Goal: Navigation & Orientation: Find specific page/section

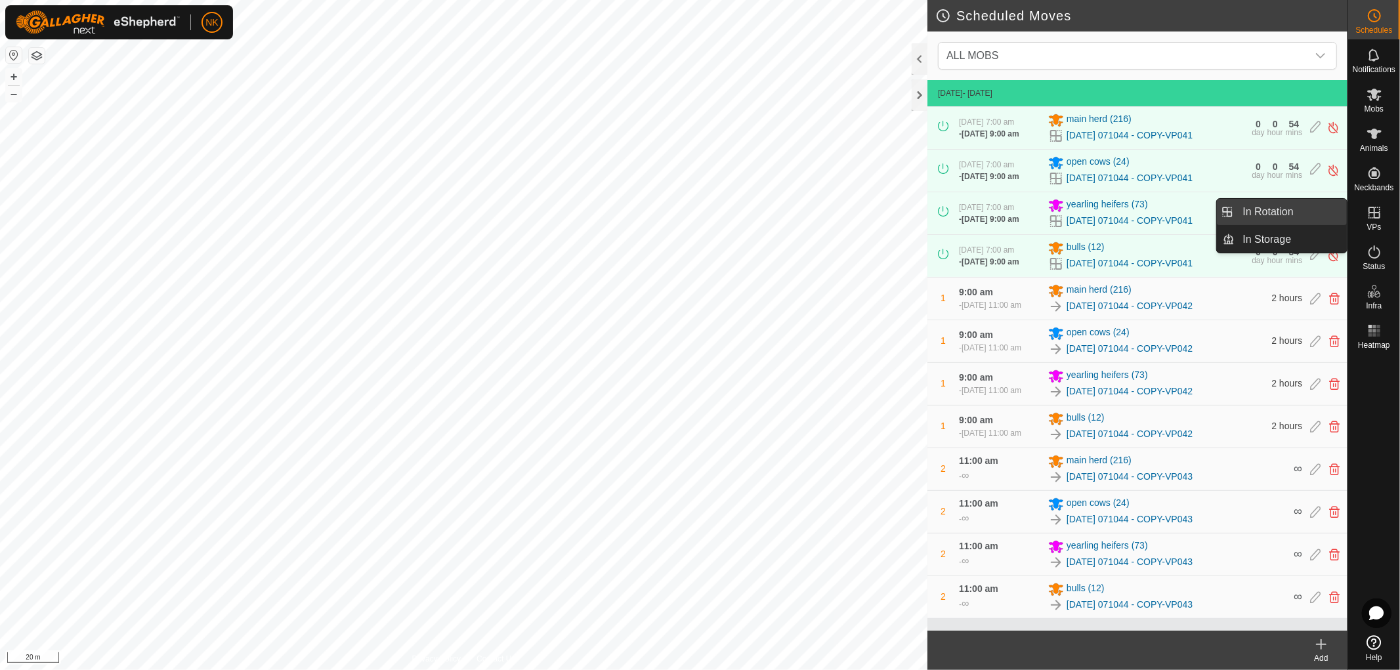
click at [1258, 210] on link "In Rotation" at bounding box center [1291, 212] width 112 height 26
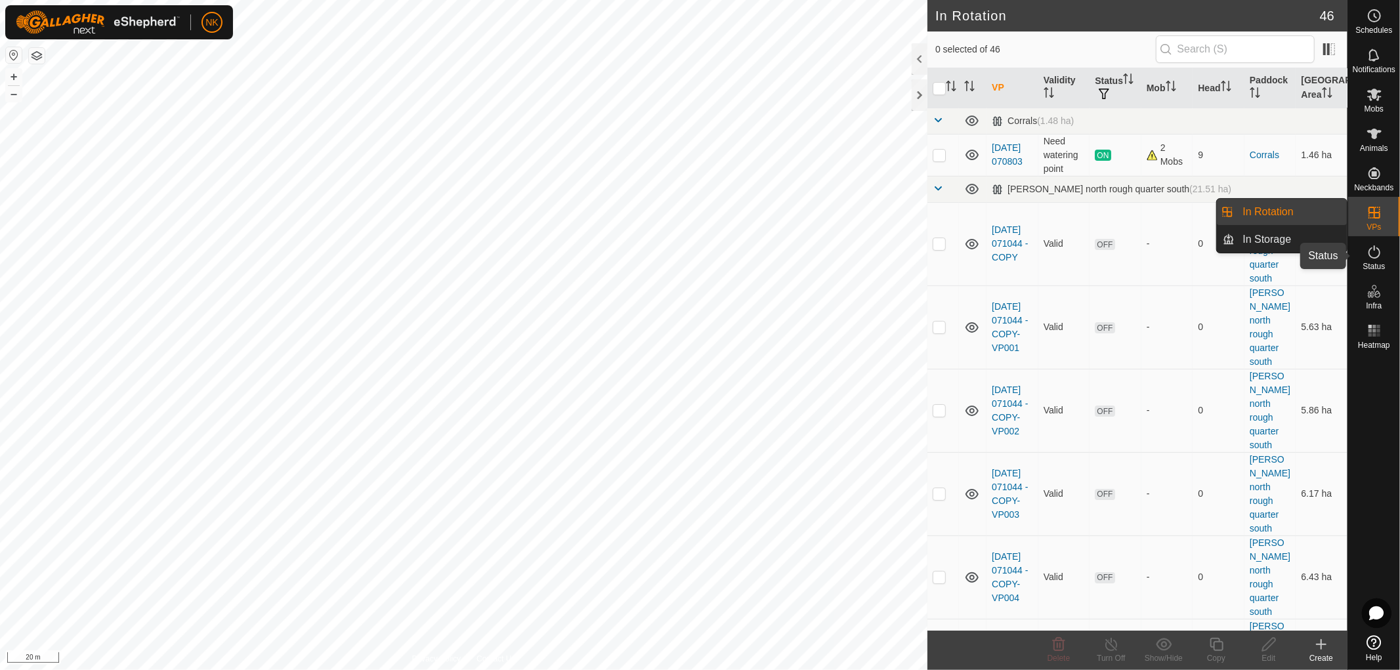
click at [1373, 259] on icon at bounding box center [1374, 252] width 16 height 16
